Goal: Task Accomplishment & Management: Complete application form

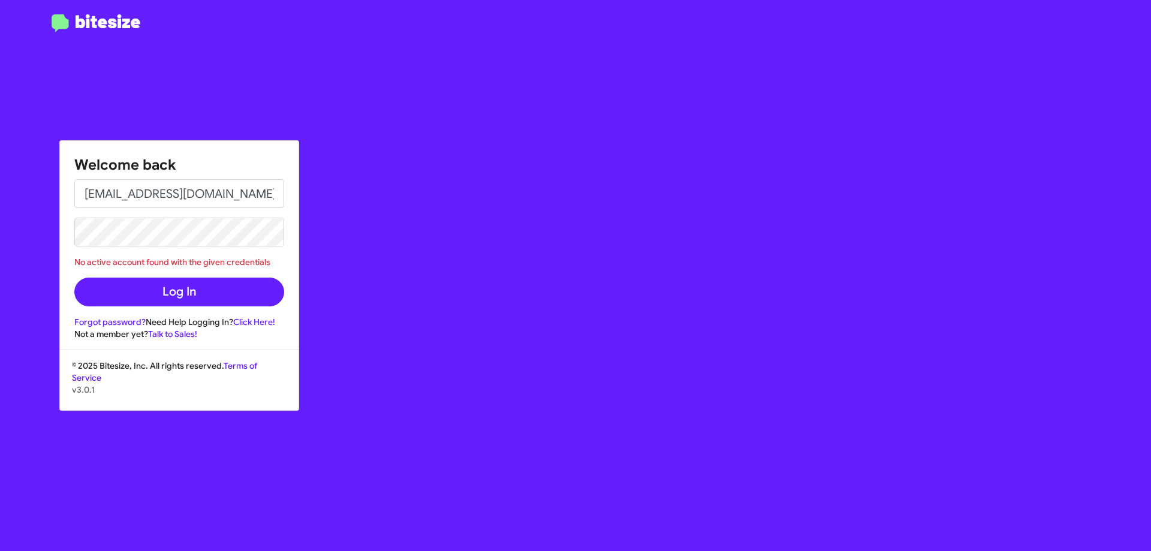
click at [74, 277] on button "Log In" at bounding box center [179, 291] width 210 height 29
click at [10, 256] on div "Welcome back NTENNESSEE@OURISMANCARS.COM No active account found with the given…" at bounding box center [575, 275] width 1151 height 551
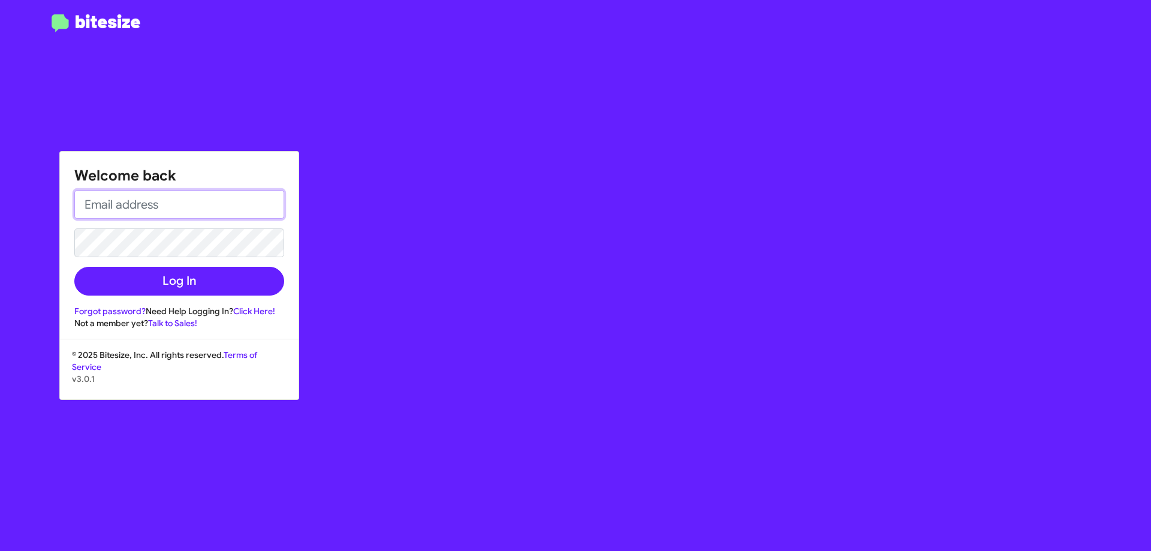
click at [179, 210] on input "email" at bounding box center [179, 204] width 210 height 29
type input "[EMAIL_ADDRESS][DOMAIN_NAME]"
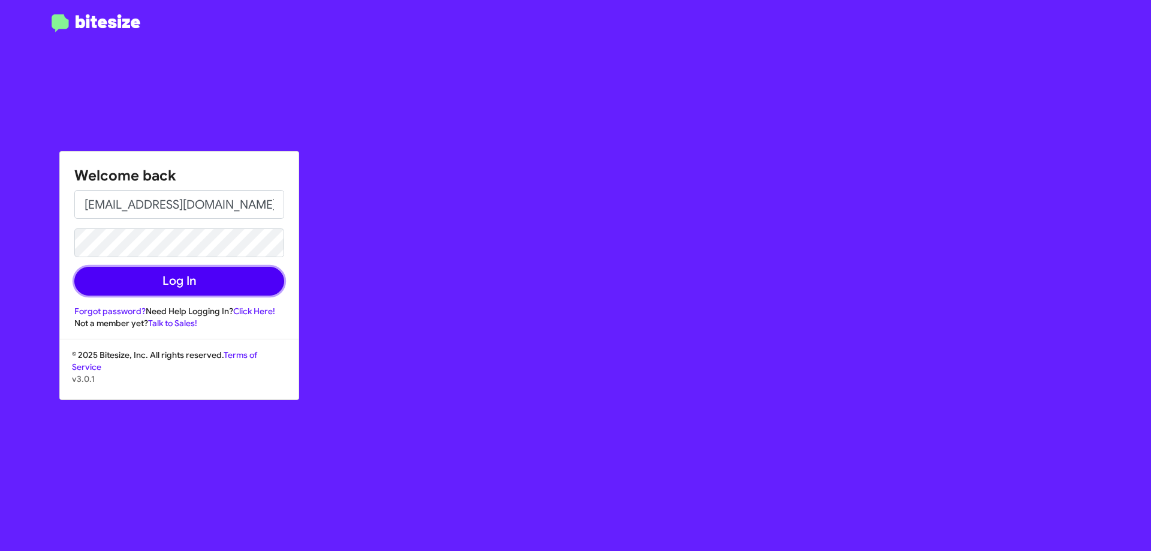
click at [194, 291] on button "Log In" at bounding box center [179, 281] width 210 height 29
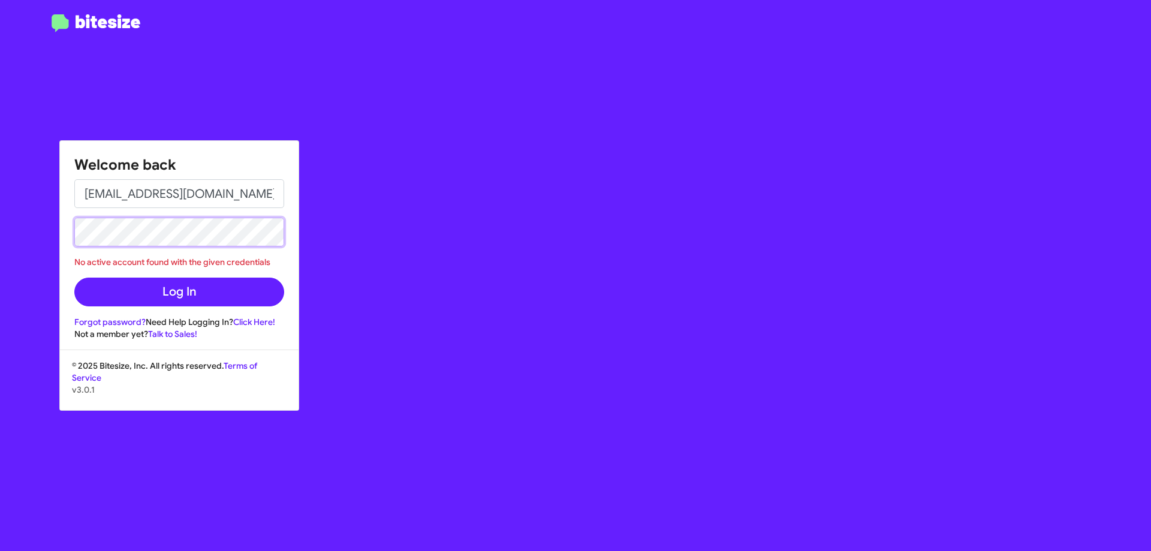
click at [67, 242] on div "Welcome back [EMAIL_ADDRESS][DOMAIN_NAME] No active account found with the give…" at bounding box center [179, 240] width 238 height 199
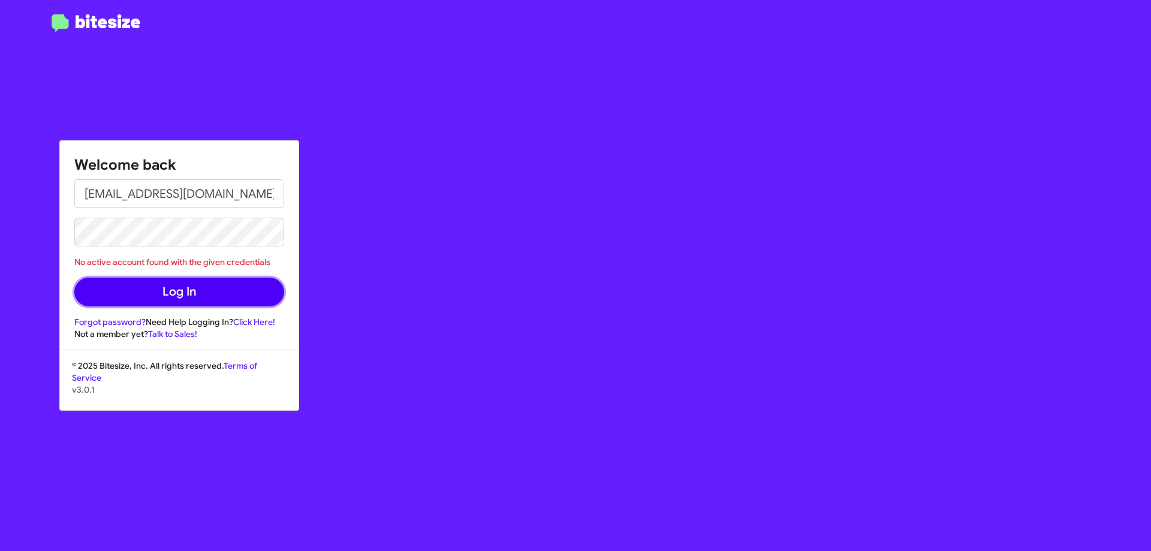
click at [153, 295] on button "Log In" at bounding box center [179, 291] width 210 height 29
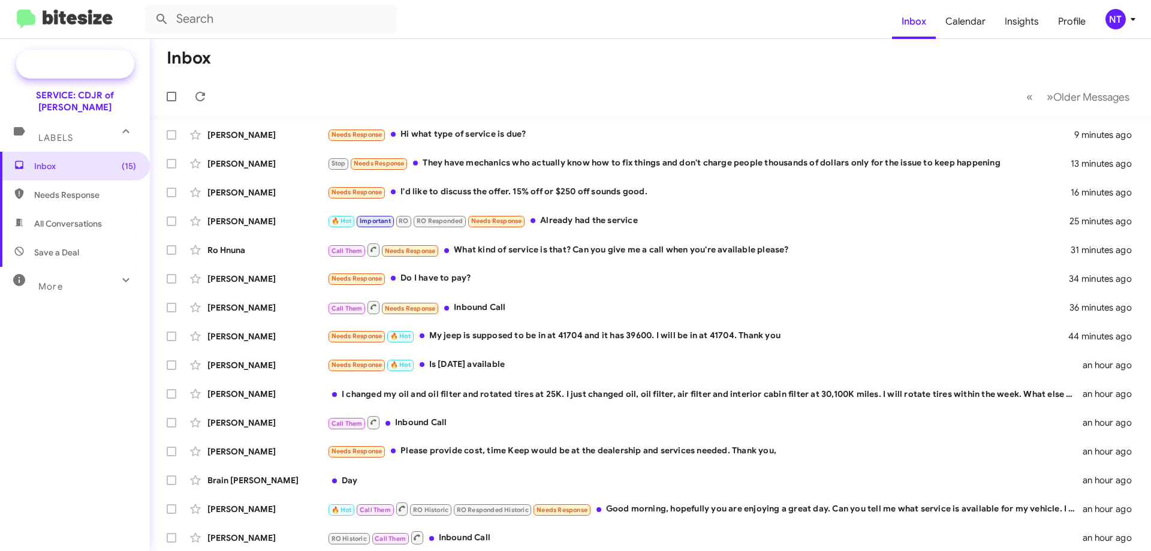
click at [79, 67] on span "Special Campaign" at bounding box center [88, 64] width 73 height 12
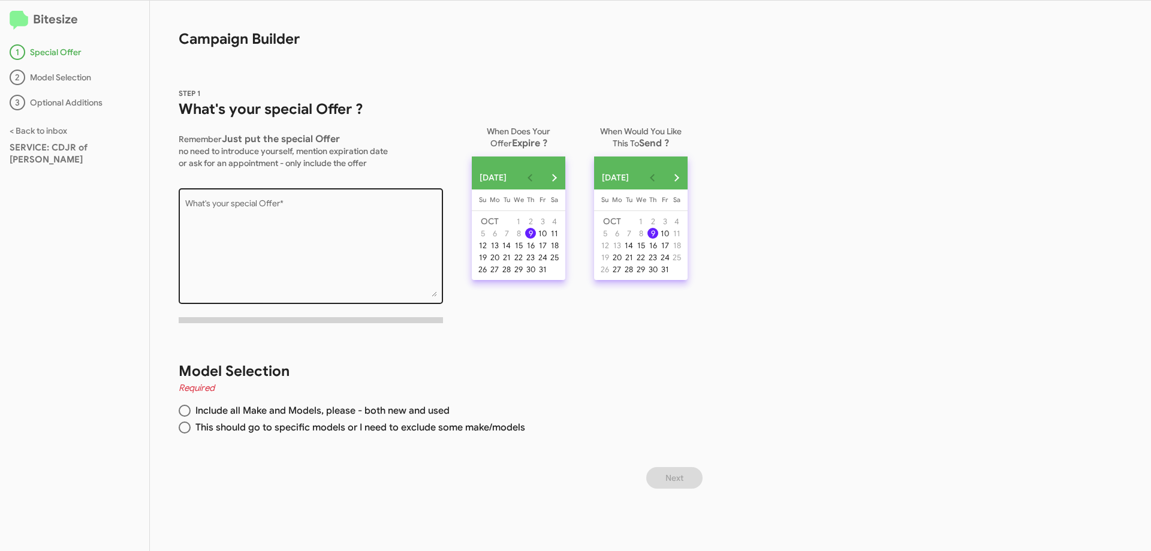
click at [295, 224] on textarea "What's your special Offer *" at bounding box center [311, 248] width 252 height 97
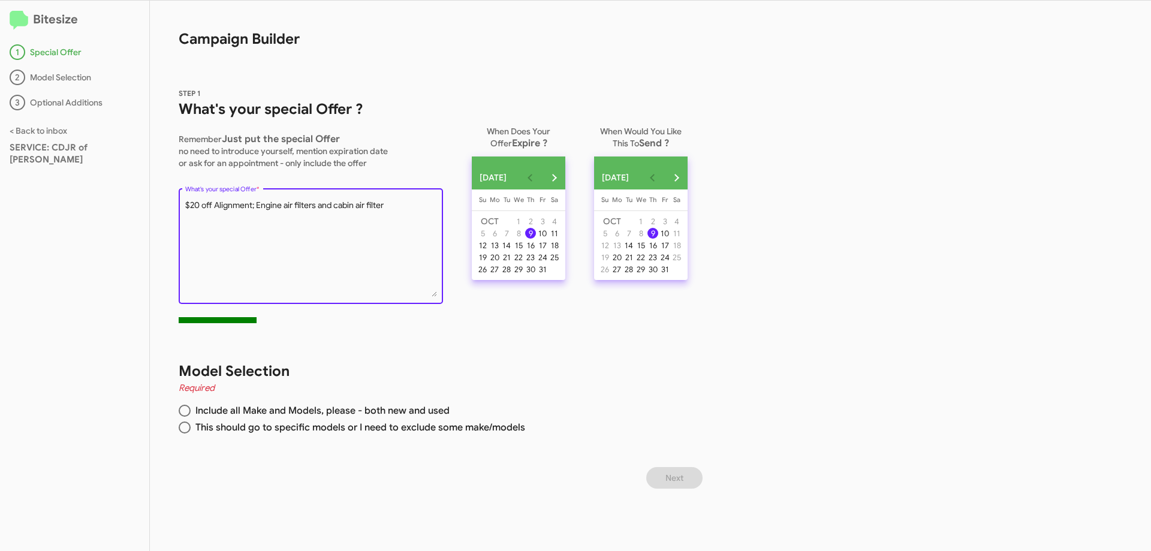
type textarea "$20 off Alignment; Engine air filters and cabin air filter"
click at [185, 411] on span at bounding box center [185, 410] width 12 height 12
click at [185, 411] on input "Include all Make and Models, please - both new and used" at bounding box center [185, 410] width 12 height 12
radio input "true"
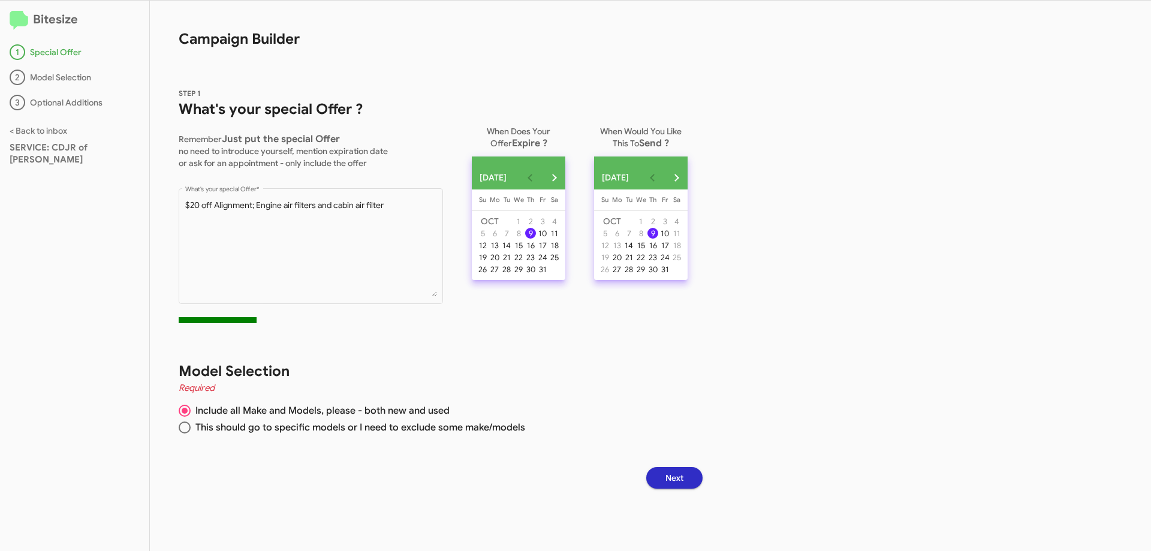
click at [683, 478] on span "Next" at bounding box center [674, 478] width 18 height 22
click at [548, 236] on div "10" at bounding box center [542, 233] width 11 height 11
click at [548, 274] on div "31" at bounding box center [542, 269] width 11 height 11
click at [681, 479] on span "Next" at bounding box center [674, 478] width 18 height 22
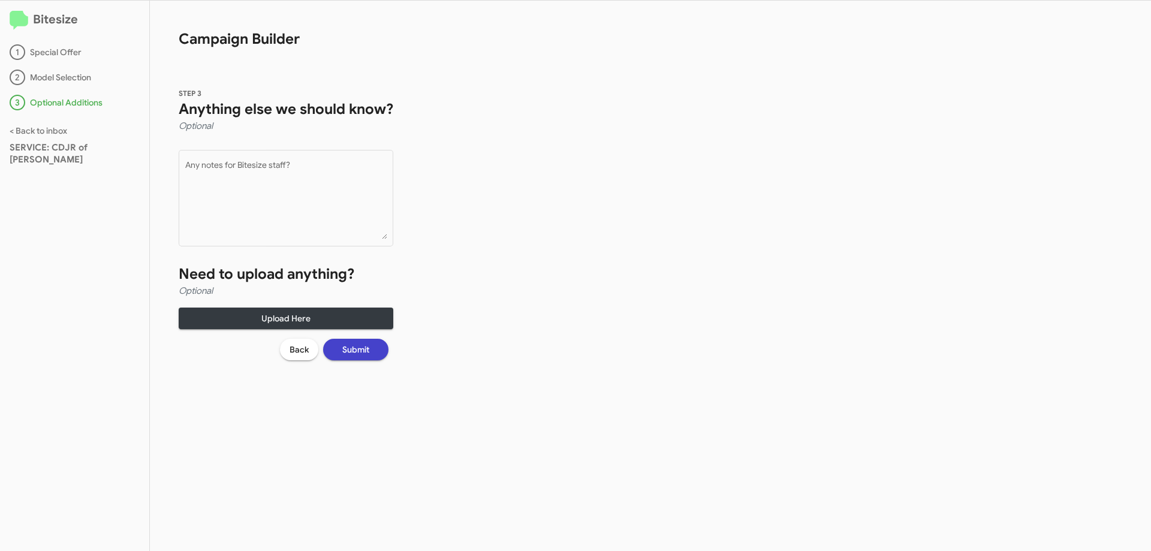
click at [364, 351] on span "Submit" at bounding box center [355, 350] width 27 height 22
